Goal: Information Seeking & Learning: Learn about a topic

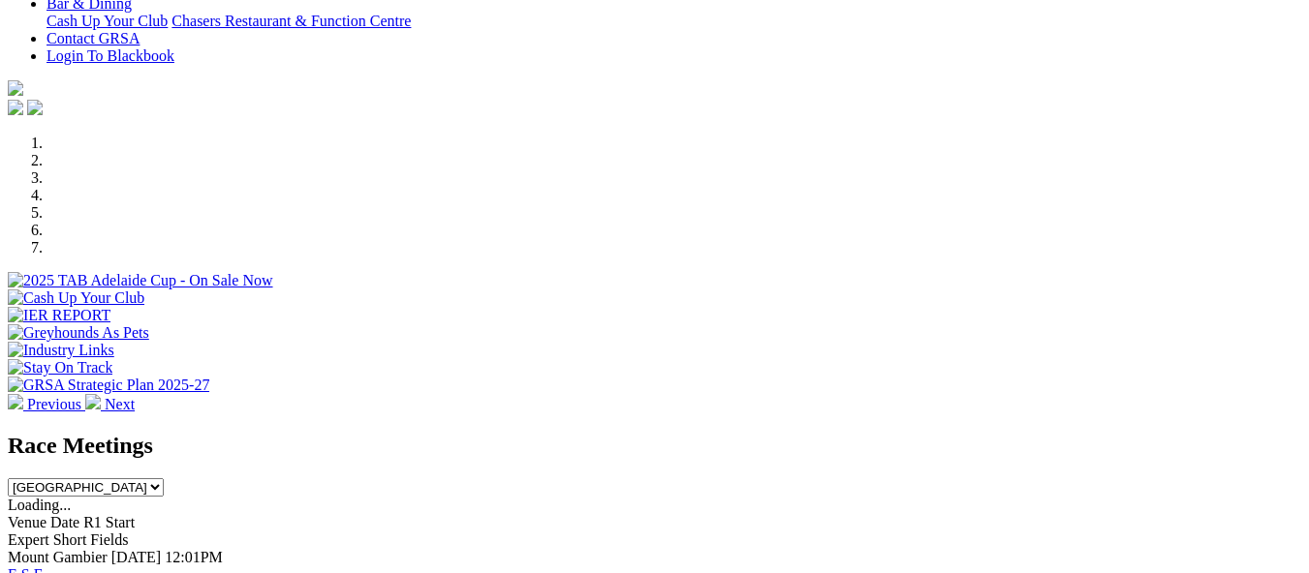
scroll to position [486, 0]
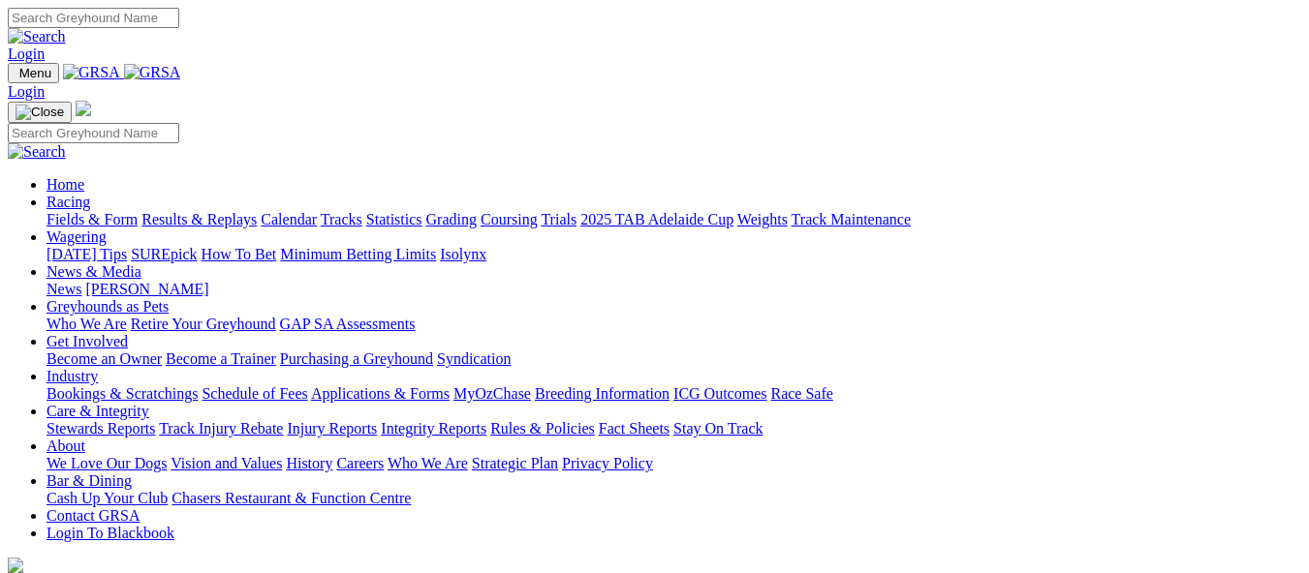
scroll to position [486, 0]
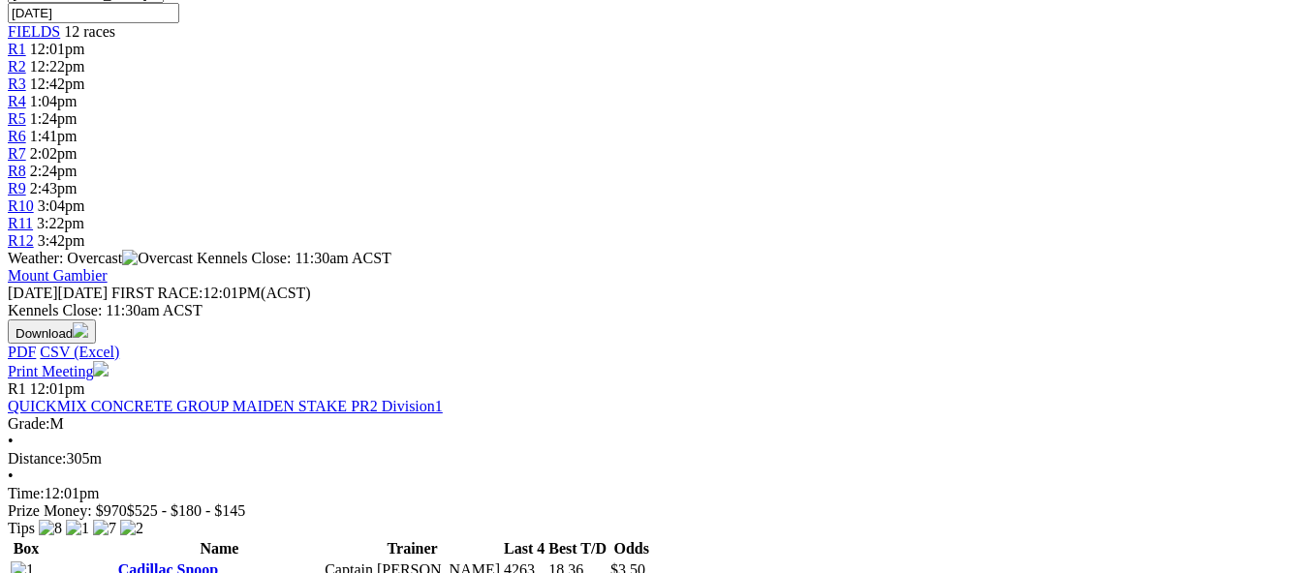
scroll to position [624, 0]
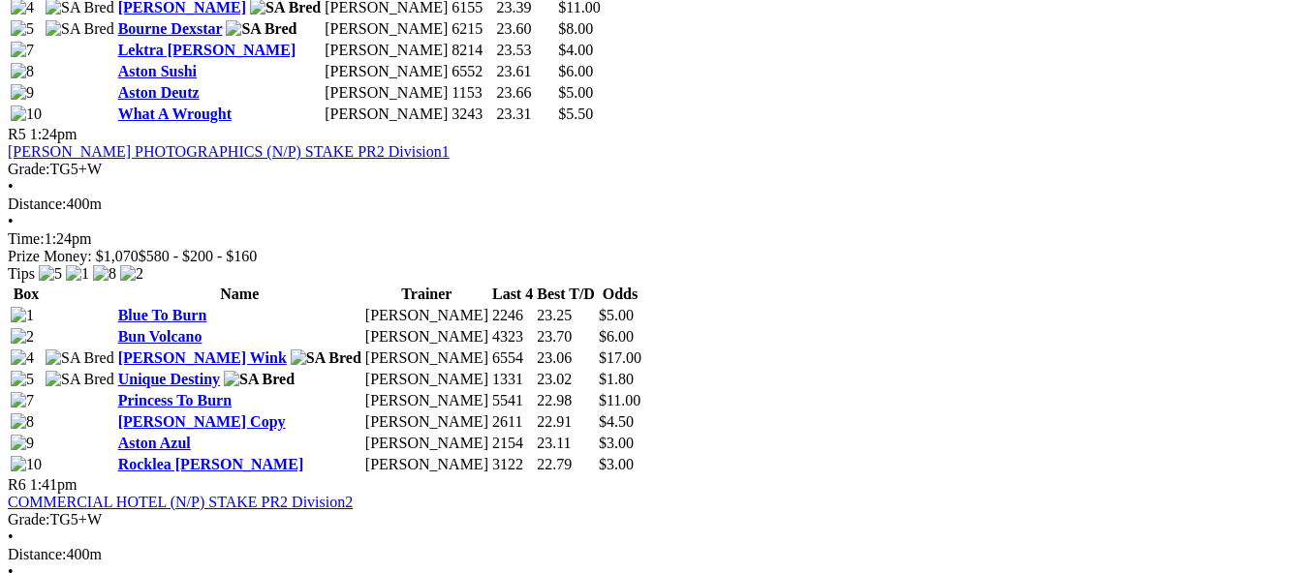
scroll to position [2303, 0]
